Goal: Transaction & Acquisition: Purchase product/service

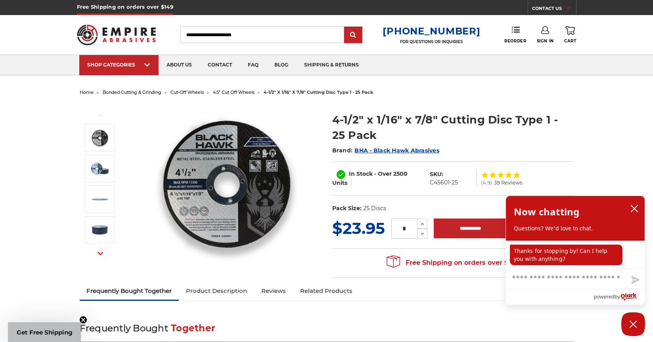
click at [237, 91] on span "4.5" cut off wheels" at bounding box center [234, 93] width 42 height 6
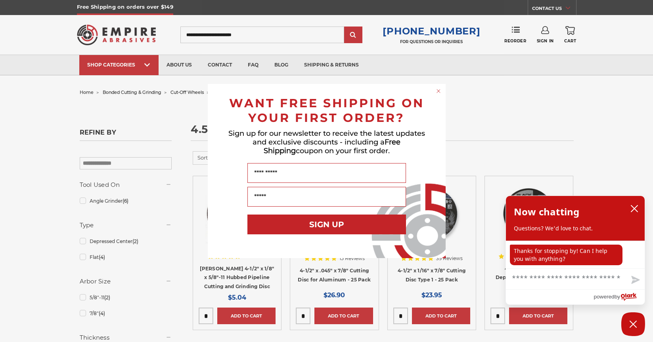
click at [437, 92] on circle "Close dialog" at bounding box center [438, 92] width 8 height 8
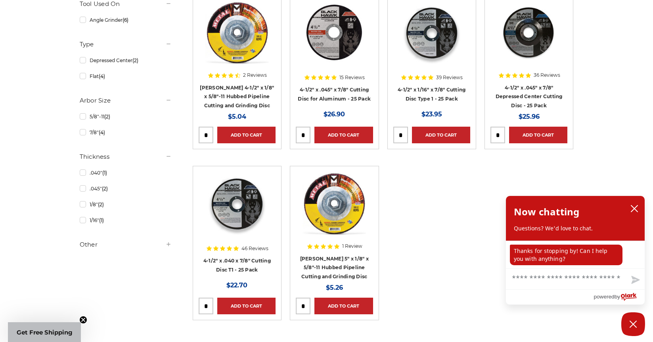
scroll to position [184, 0]
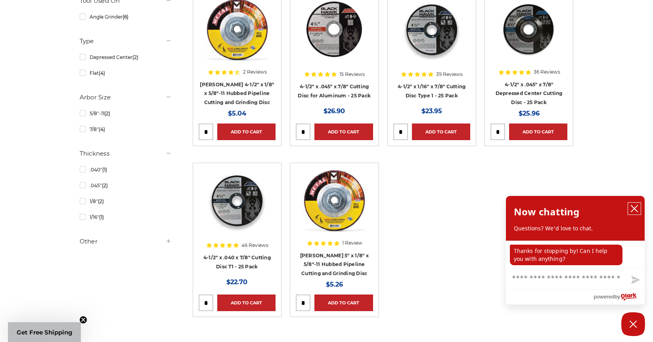
click at [634, 207] on icon "close chatbox" at bounding box center [634, 209] width 8 height 8
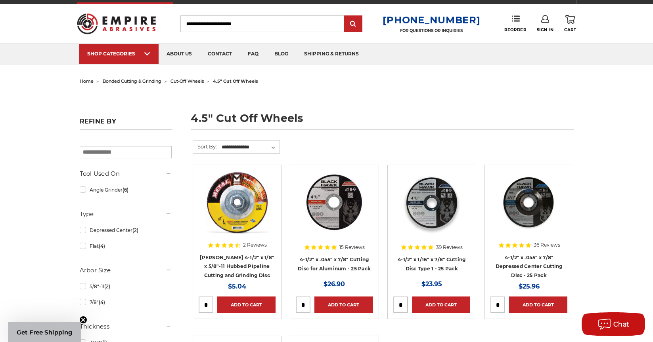
scroll to position [0, 0]
